Goal: Browse casually: Explore the website without a specific task or goal

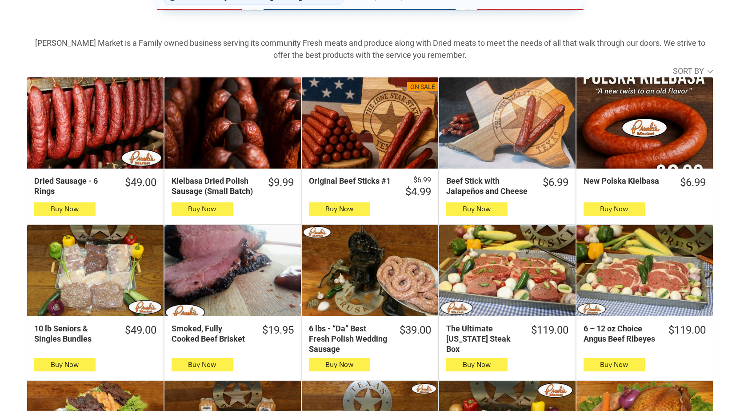
scroll to position [311, 0]
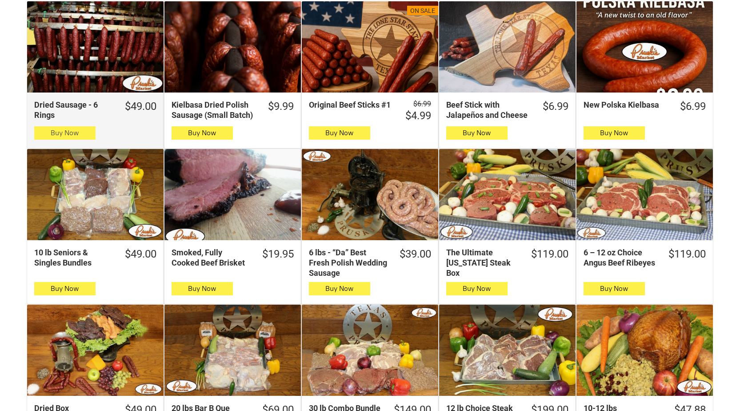
click at [83, 133] on button "Buy Now" at bounding box center [64, 132] width 61 height 13
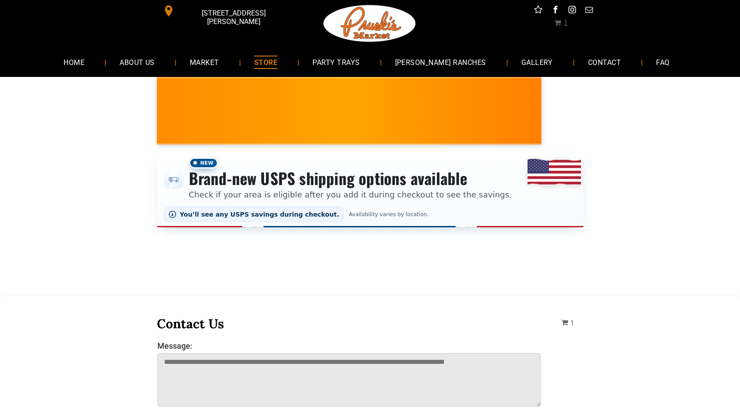
scroll to position [0, 0]
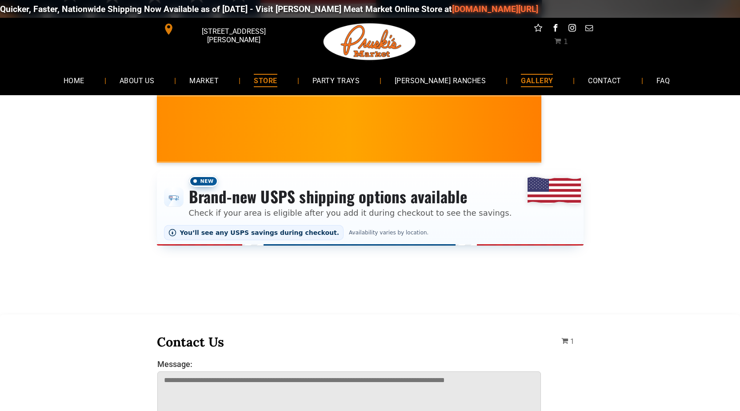
click at [521, 75] on span "GALLERY" at bounding box center [537, 80] width 32 height 13
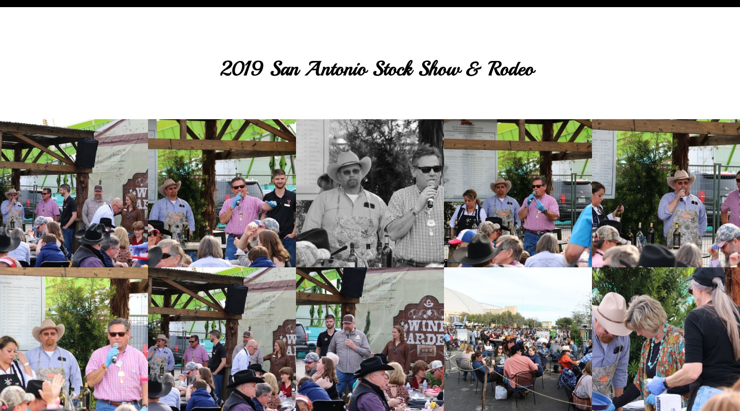
scroll to position [44, 0]
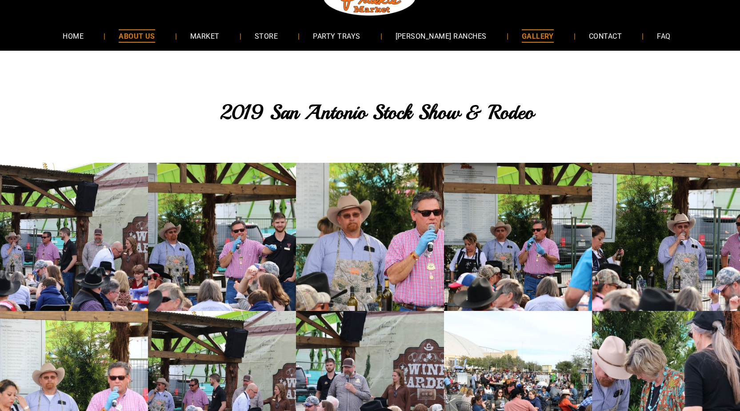
click at [148, 36] on span "ABOUT US" at bounding box center [137, 35] width 36 height 13
